Goal: Navigation & Orientation: Find specific page/section

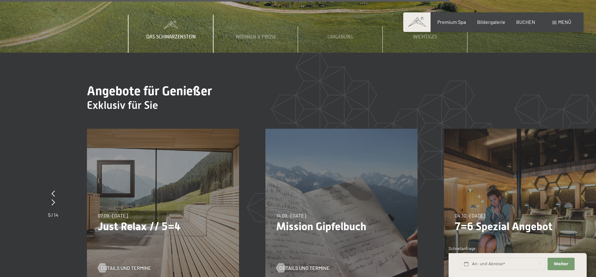
scroll to position [2376, 0]
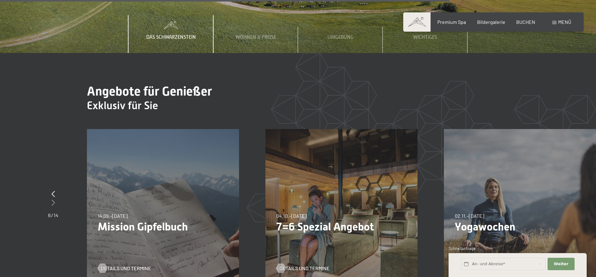
click at [53, 200] on icon at bounding box center [53, 203] width 3 height 6
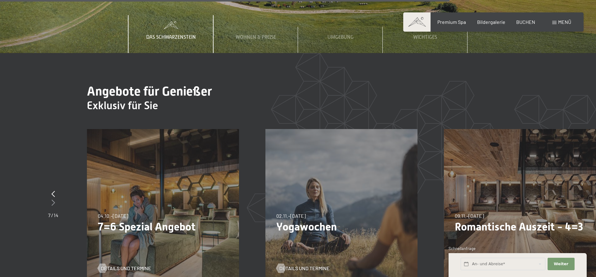
click at [53, 200] on icon at bounding box center [53, 203] width 3 height 6
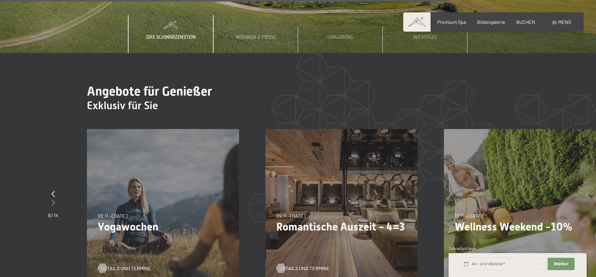
click at [53, 200] on icon at bounding box center [53, 203] width 3 height 6
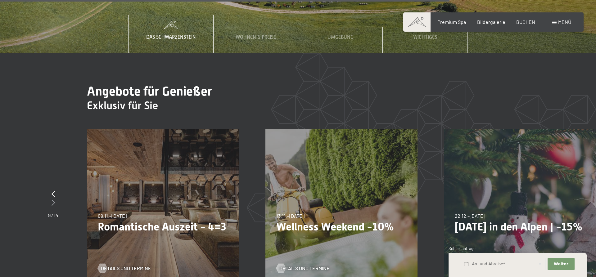
click at [53, 200] on icon at bounding box center [53, 203] width 3 height 6
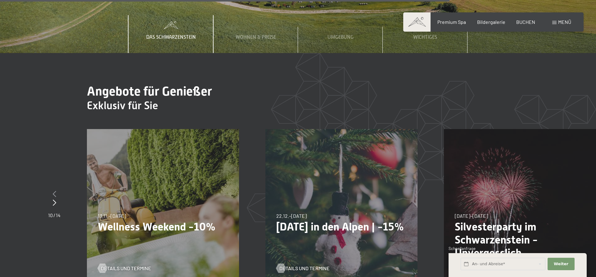
click at [53, 191] on icon at bounding box center [54, 194] width 3 height 6
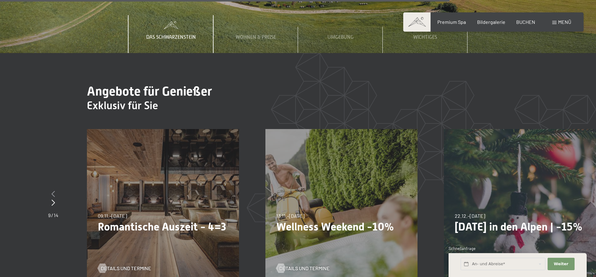
click at [53, 191] on icon at bounding box center [53, 194] width 3 height 6
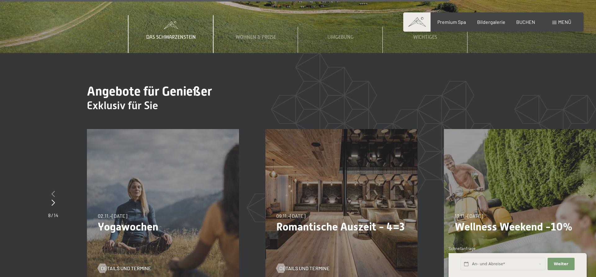
click at [53, 191] on icon at bounding box center [53, 194] width 3 height 6
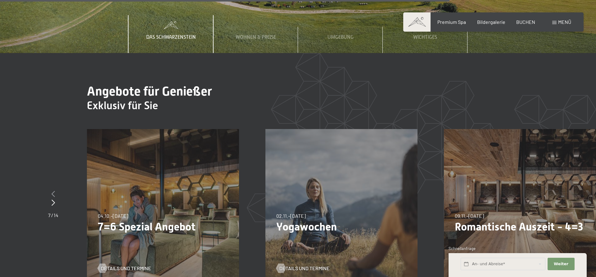
click at [53, 191] on icon at bounding box center [53, 194] width 3 height 6
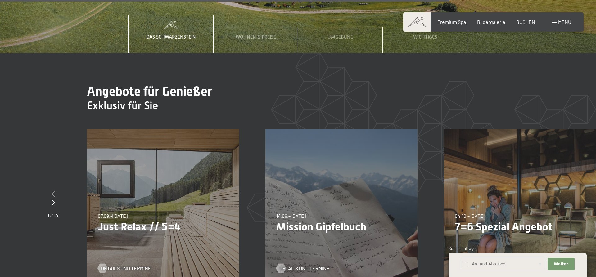
click at [53, 191] on icon at bounding box center [53, 194] width 3 height 6
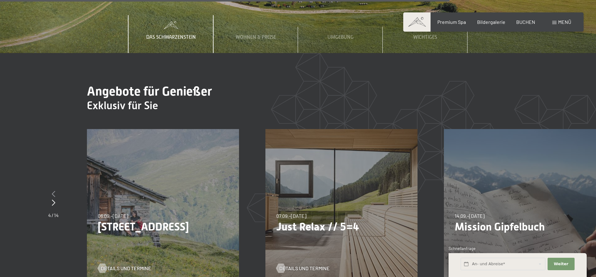
click at [53, 191] on icon at bounding box center [53, 194] width 3 height 6
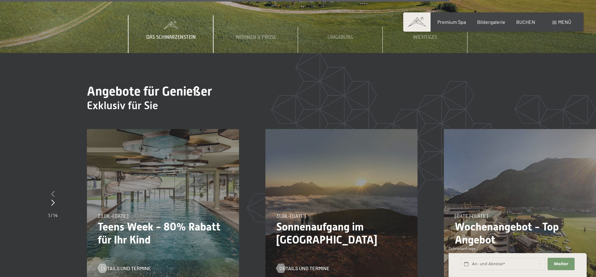
click at [53, 191] on icon at bounding box center [52, 194] width 3 height 6
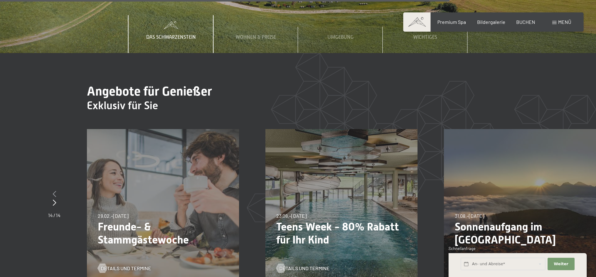
click at [53, 191] on icon at bounding box center [54, 194] width 3 height 6
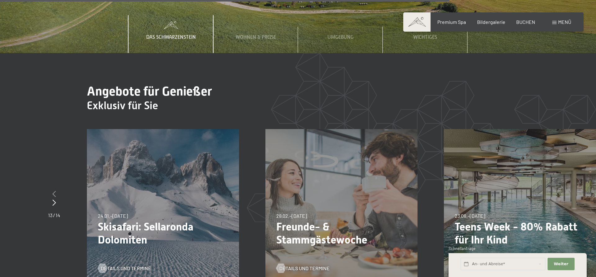
click at [53, 191] on icon at bounding box center [53, 194] width 3 height 6
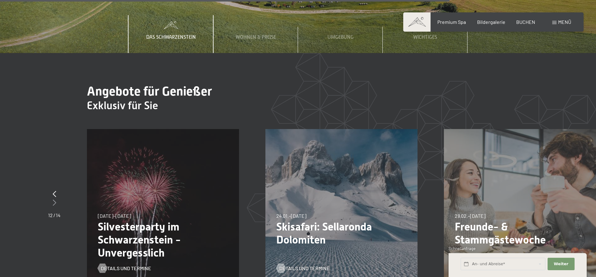
click at [55, 200] on icon at bounding box center [54, 203] width 3 height 6
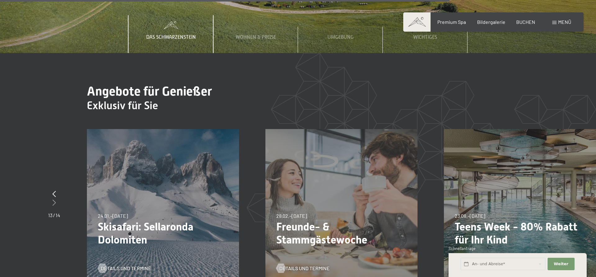
click at [55, 200] on icon at bounding box center [53, 203] width 3 height 6
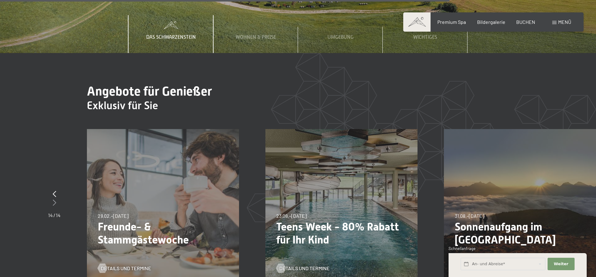
click at [55, 200] on icon at bounding box center [54, 203] width 3 height 6
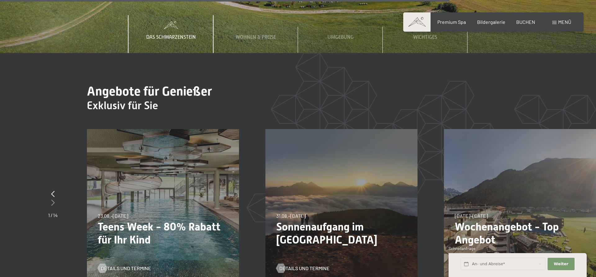
click at [55, 199] on div at bounding box center [53, 203] width 10 height 9
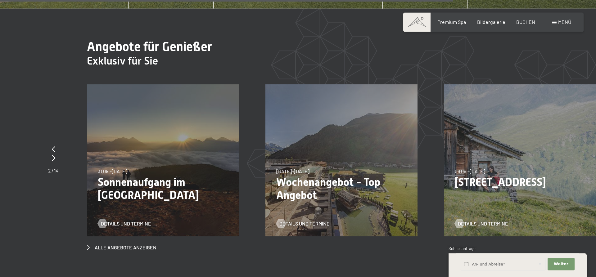
scroll to position [2471, 0]
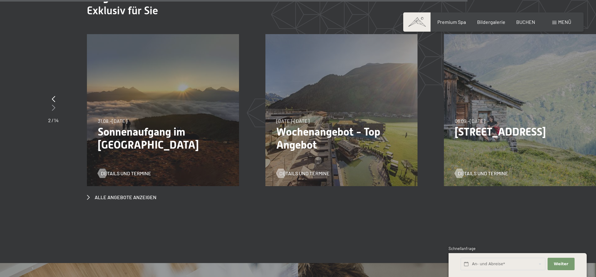
click at [54, 105] on icon at bounding box center [53, 108] width 3 height 6
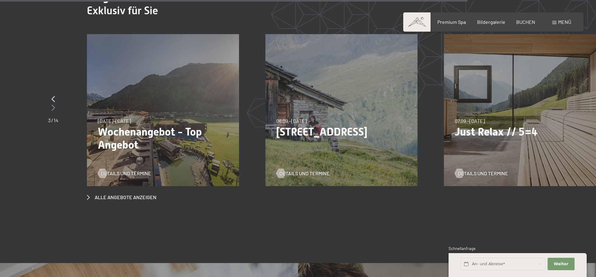
click at [54, 105] on icon at bounding box center [53, 108] width 3 height 6
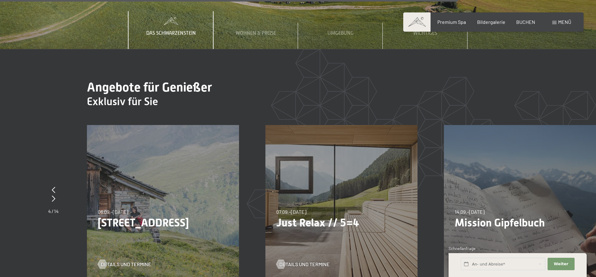
scroll to position [2376, 0]
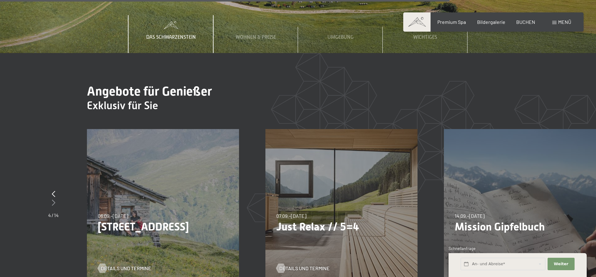
click at [52, 200] on icon at bounding box center [53, 203] width 3 height 6
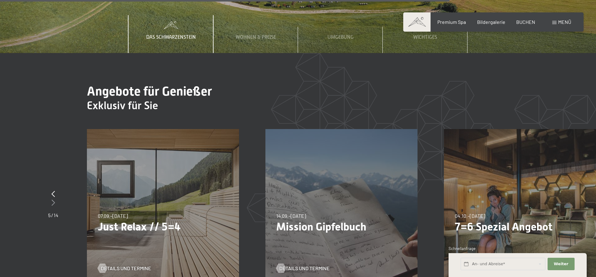
click at [52, 200] on icon at bounding box center [53, 203] width 3 height 6
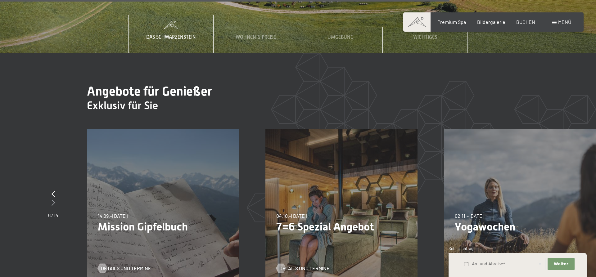
click at [52, 200] on icon at bounding box center [53, 203] width 3 height 6
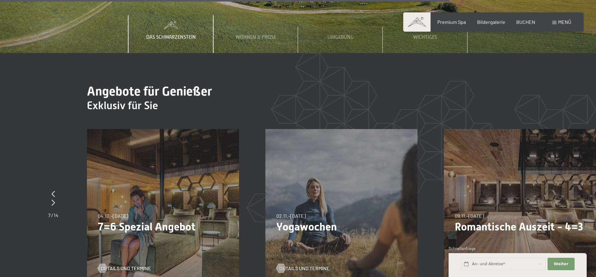
click at [495, 265] on span "Details und Termine" at bounding box center [489, 268] width 50 height 7
